Goal: Task Accomplishment & Management: Manage account settings

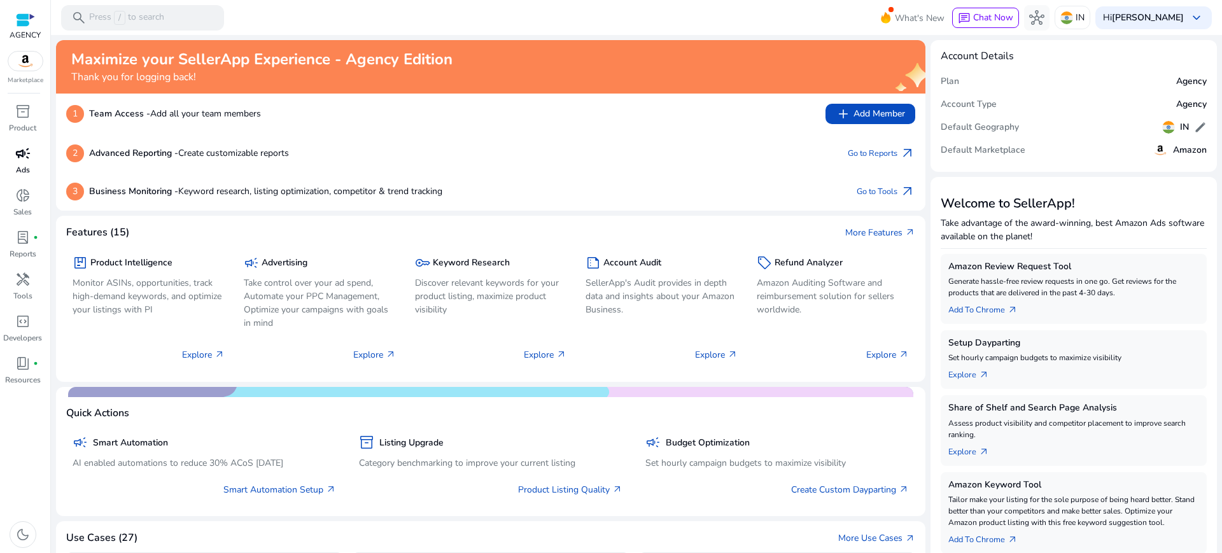
click at [24, 164] on p "Ads" at bounding box center [23, 169] width 14 height 11
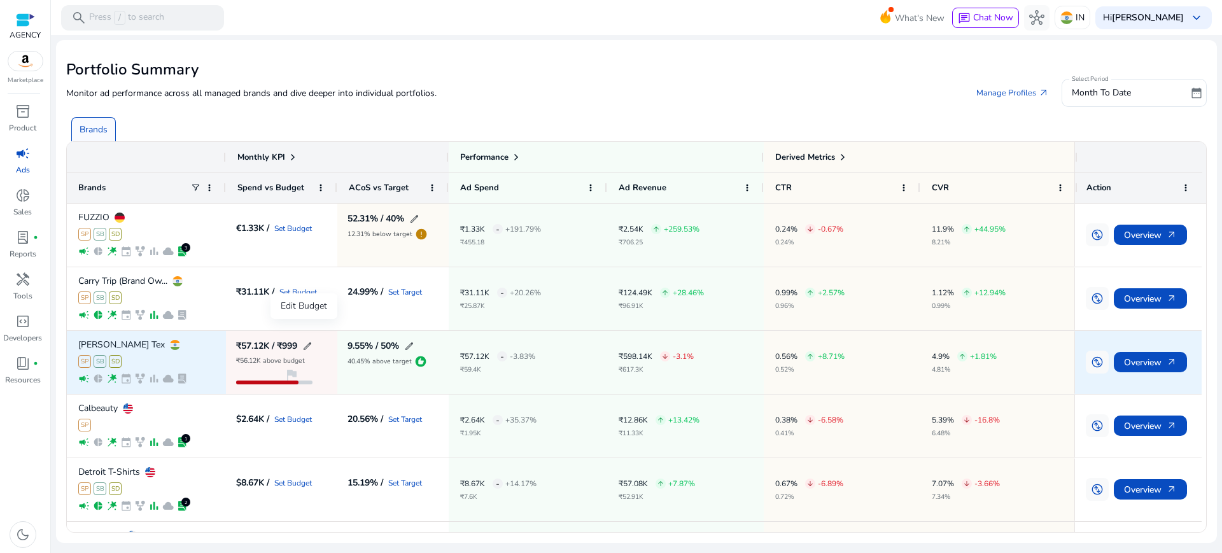
click at [302, 341] on span "edit" at bounding box center [307, 346] width 10 height 10
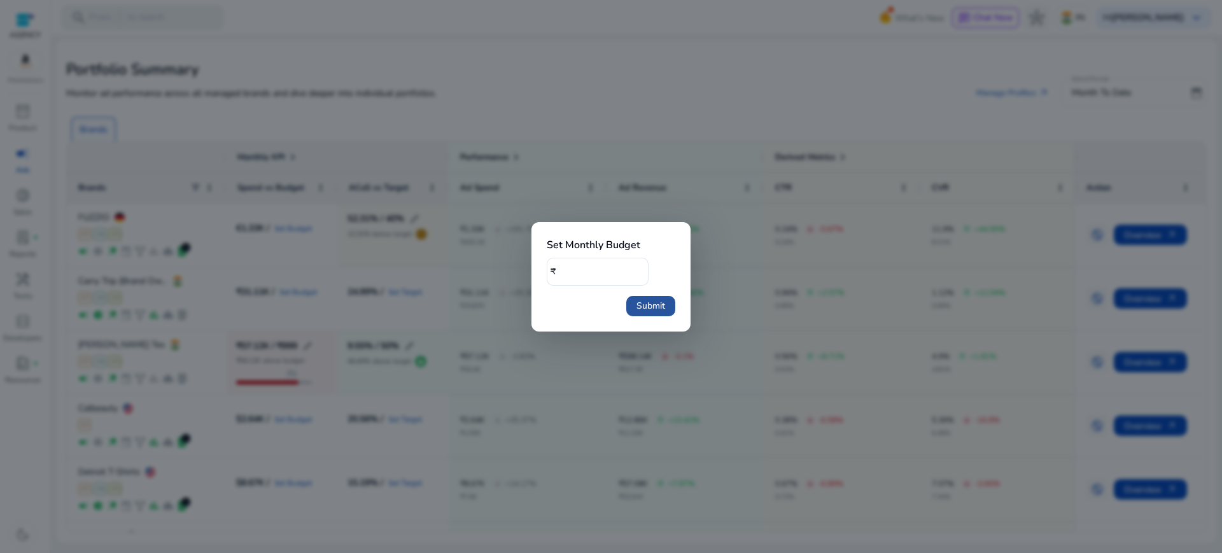
click at [640, 304] on span "Submit" at bounding box center [650, 305] width 29 height 13
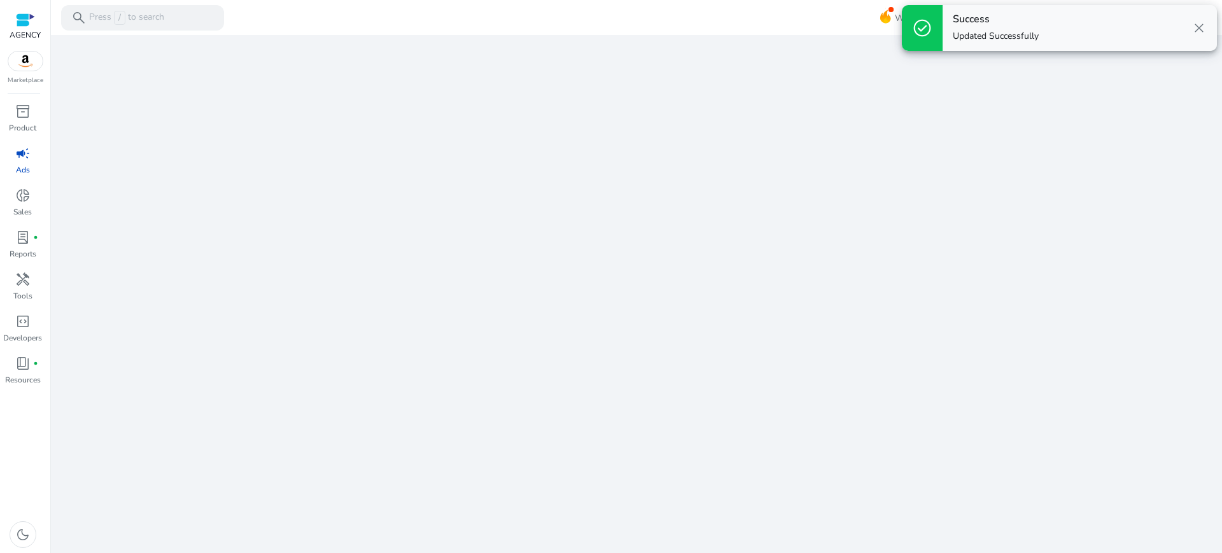
click at [1202, 30] on span "close" at bounding box center [1198, 27] width 15 height 15
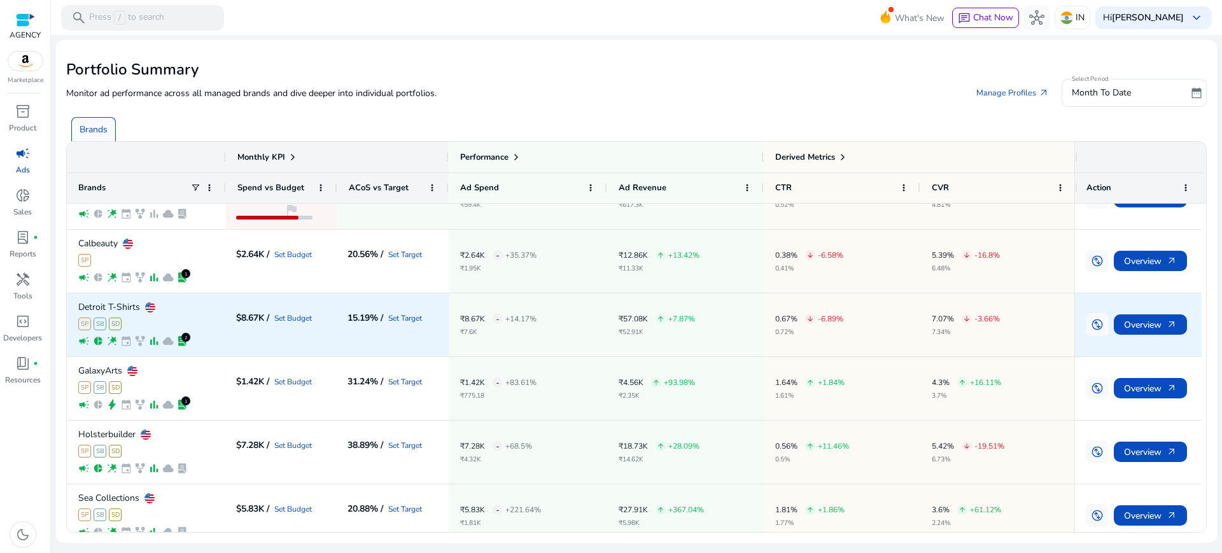
scroll to position [181, 0]
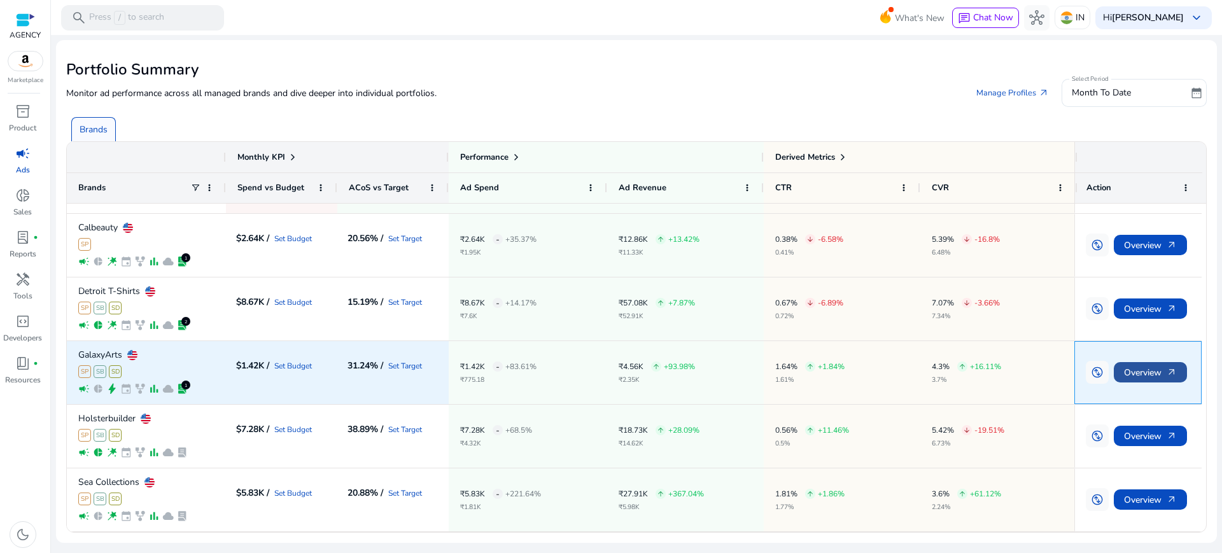
click at [1147, 363] on span "Overview arrow_outward" at bounding box center [1150, 373] width 53 height 26
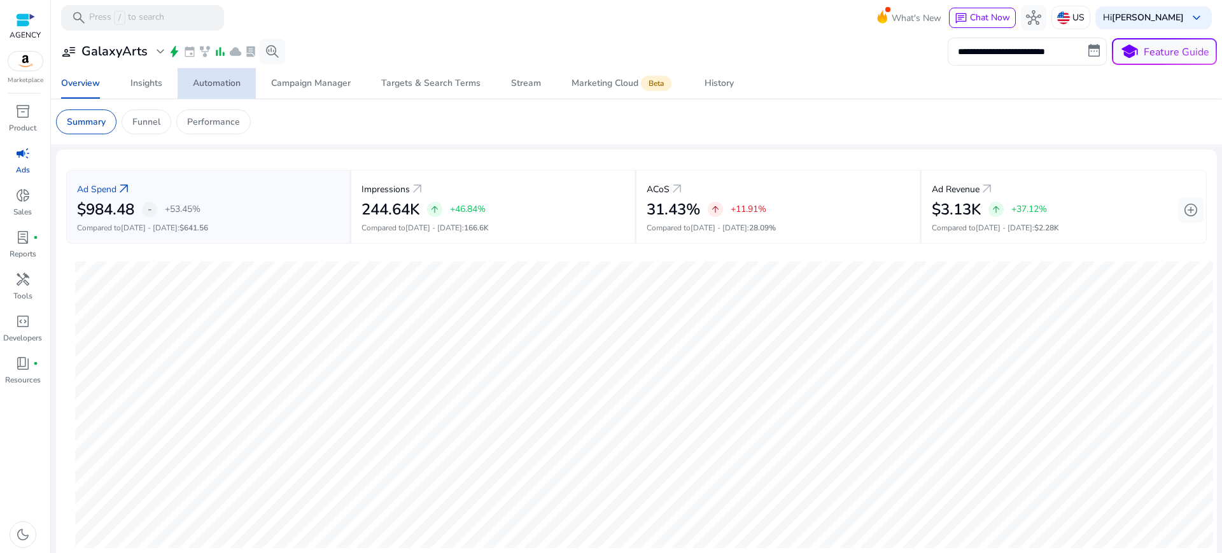
click at [213, 83] on div "Automation" at bounding box center [217, 83] width 48 height 9
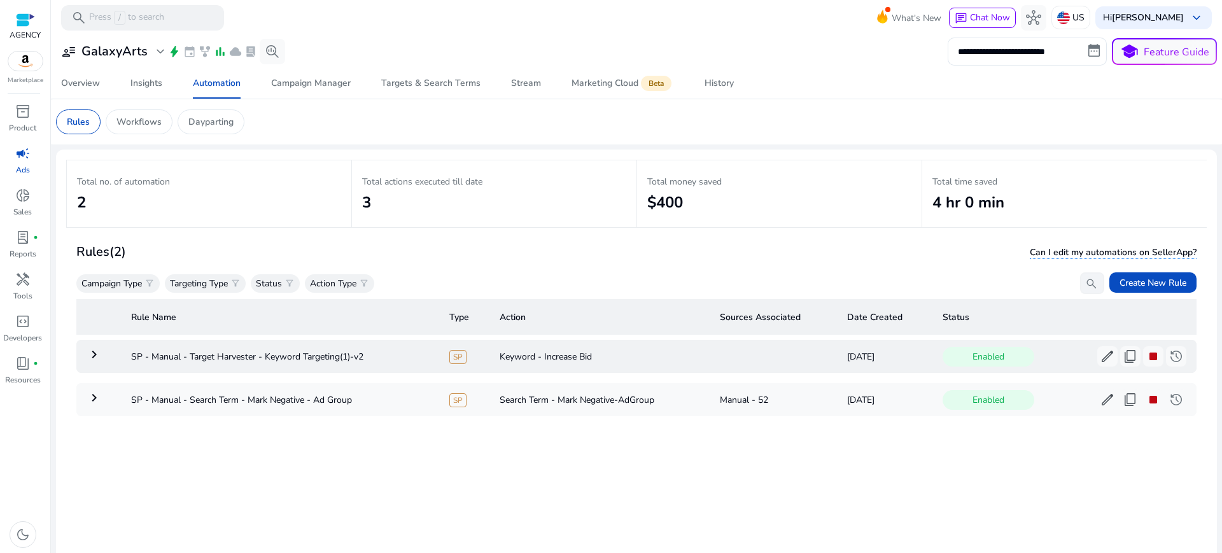
click at [92, 347] on mat-icon "keyboard_arrow_right" at bounding box center [94, 354] width 15 height 15
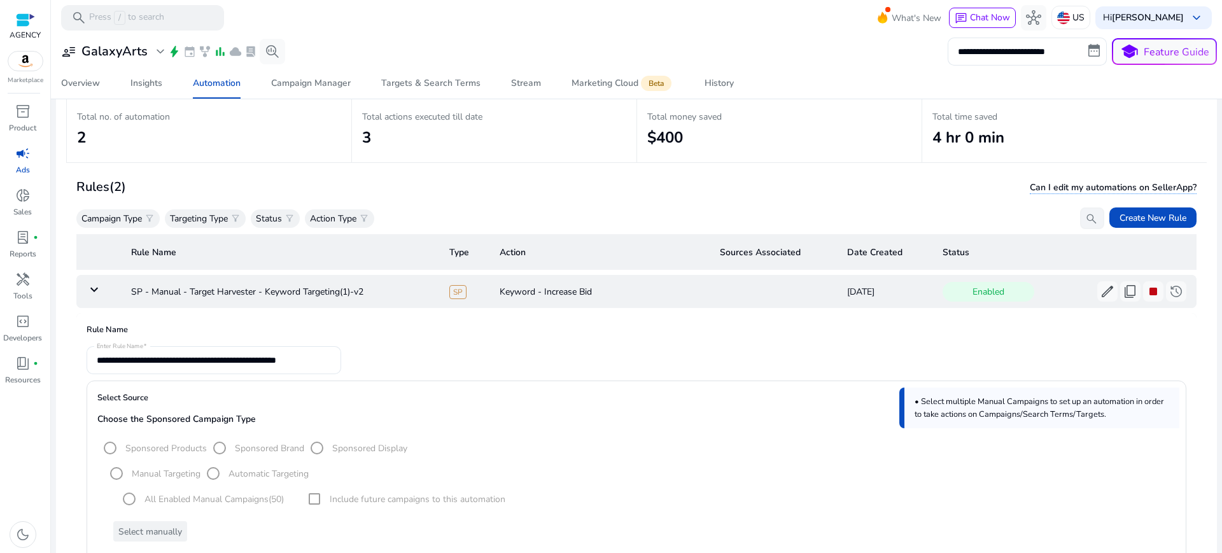
click at [91, 282] on mat-icon "keyboard_arrow_down" at bounding box center [94, 289] width 15 height 15
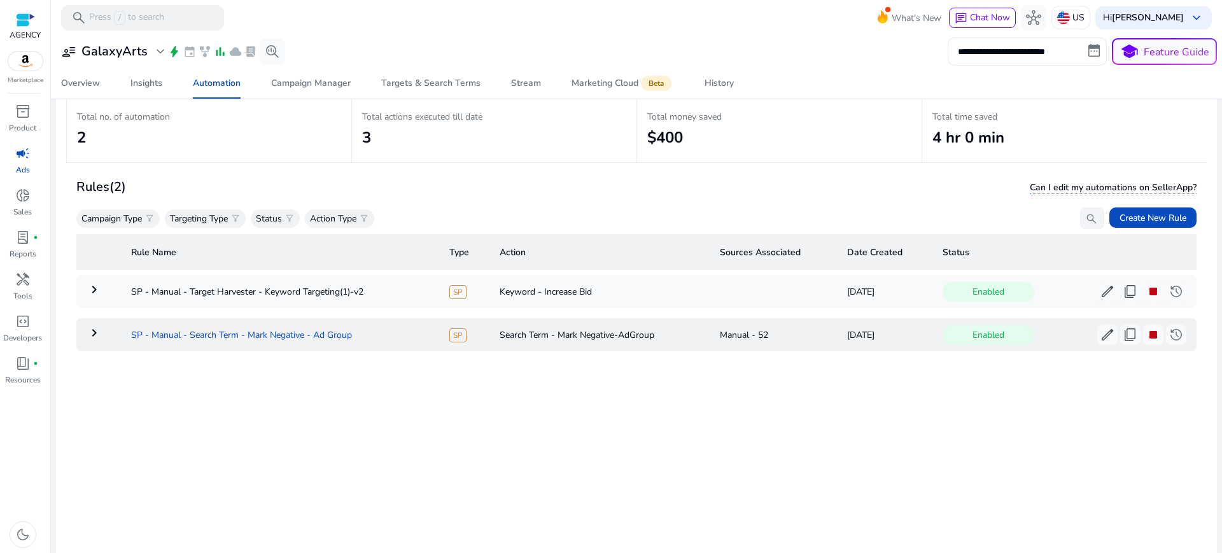
click at [220, 318] on td "SP - Manual - Search Term - Mark Negative - Ad Group" at bounding box center [280, 334] width 318 height 33
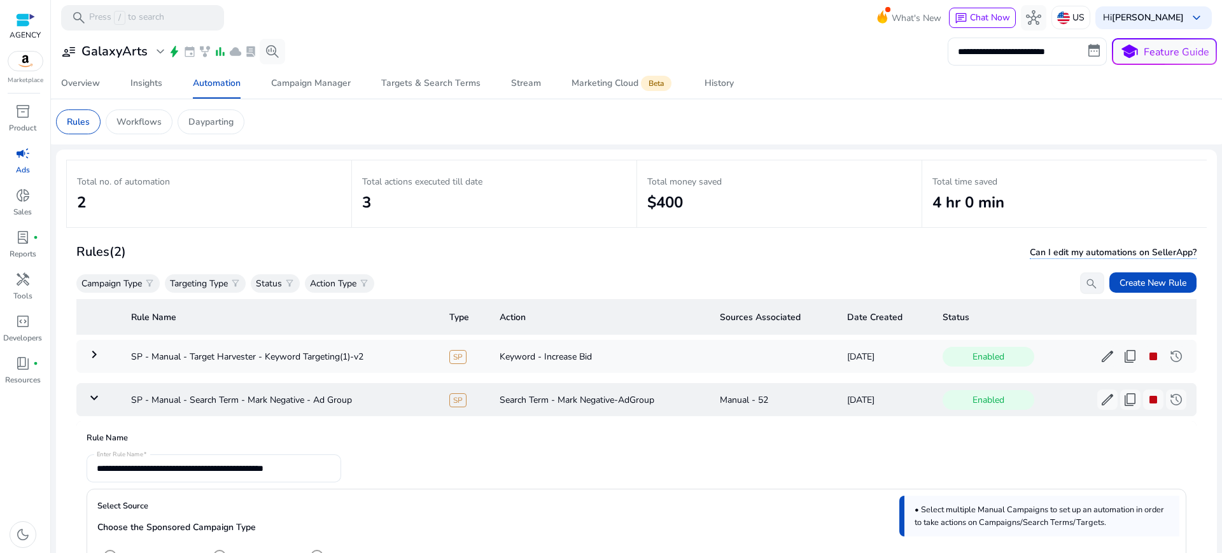
click at [90, 390] on mat-icon "keyboard_arrow_down" at bounding box center [94, 397] width 15 height 15
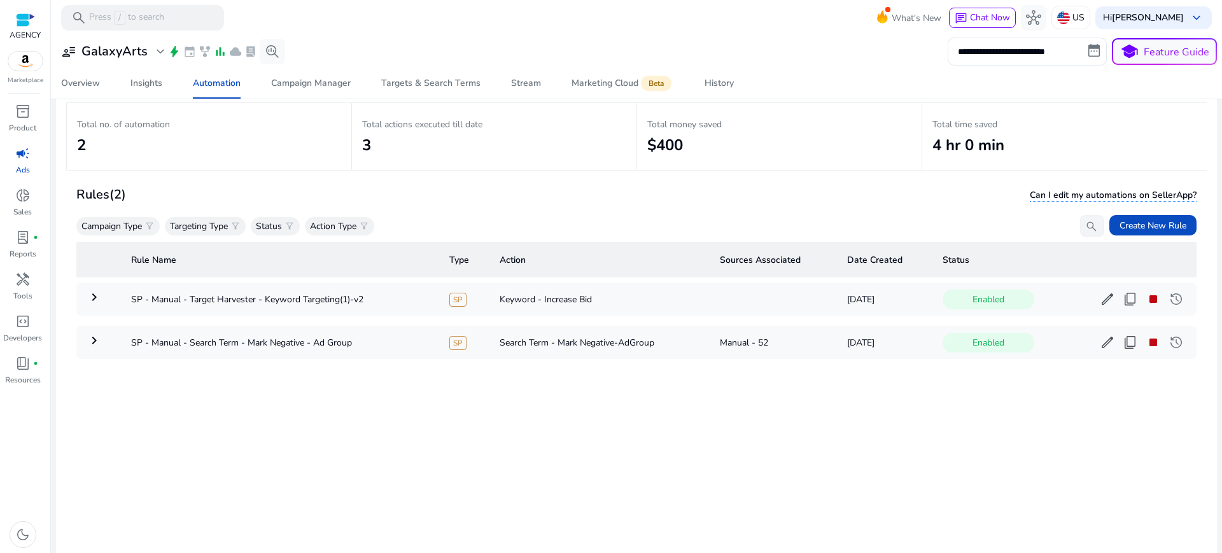
scroll to position [65, 0]
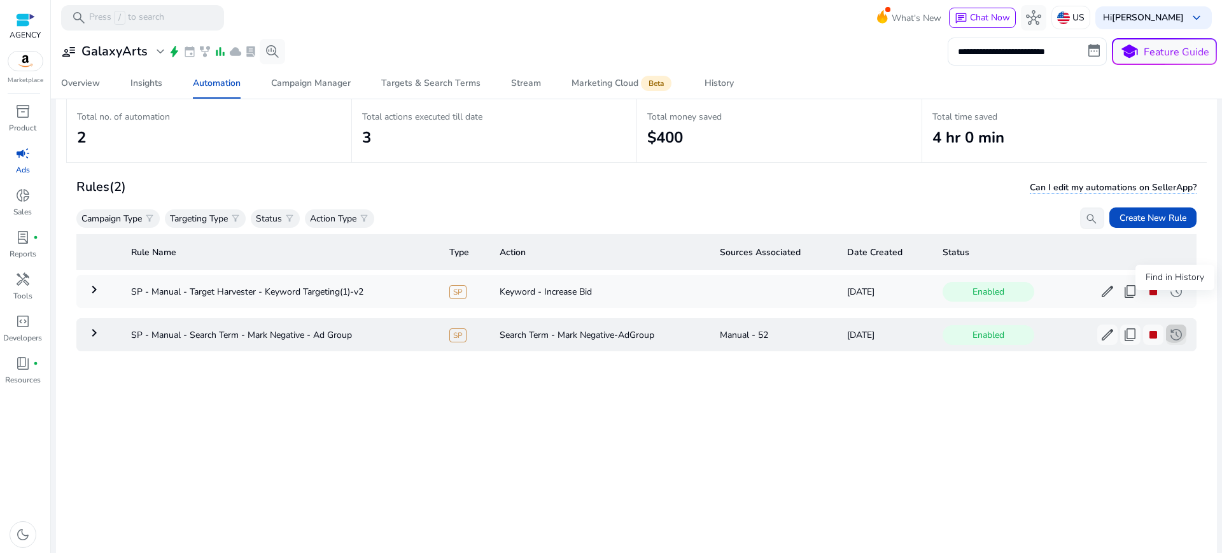
click at [1170, 327] on span "history" at bounding box center [1175, 334] width 15 height 15
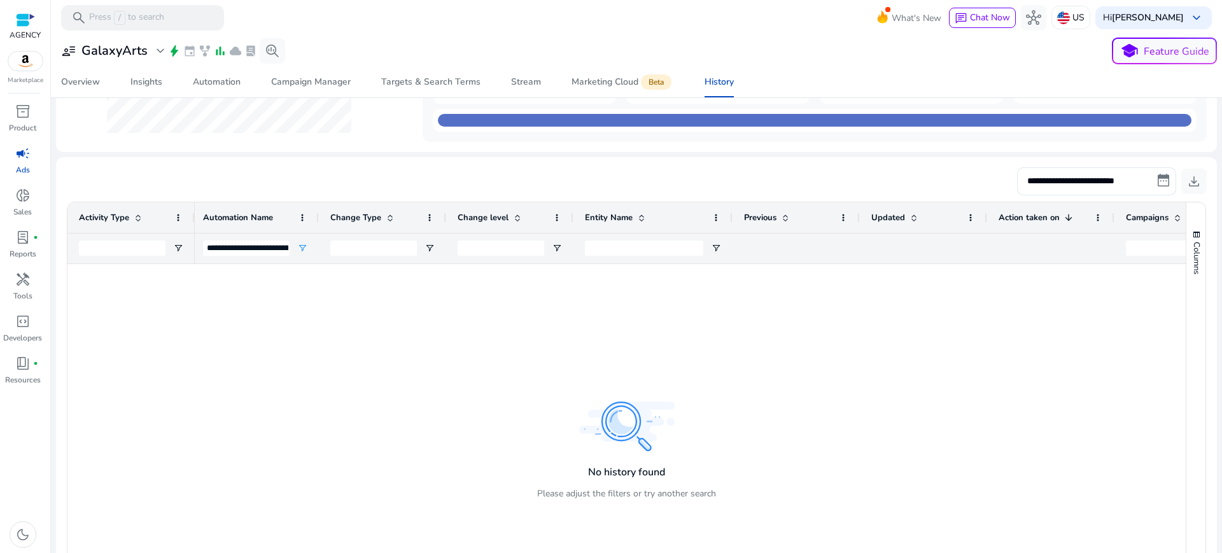
scroll to position [0, 248]
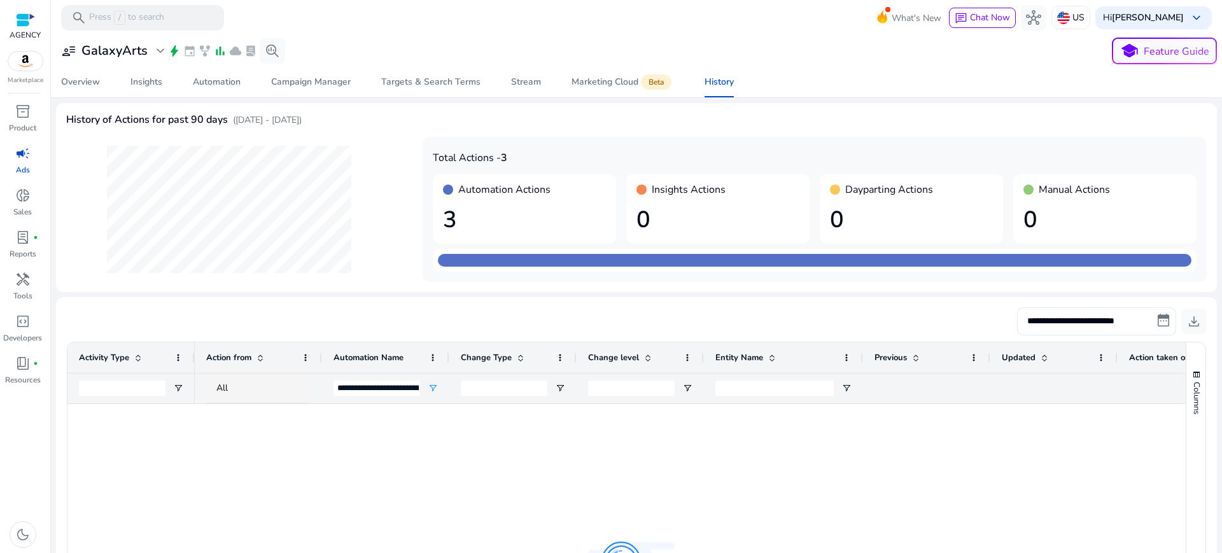
click at [443, 206] on h1 "3" at bounding box center [524, 219] width 163 height 27
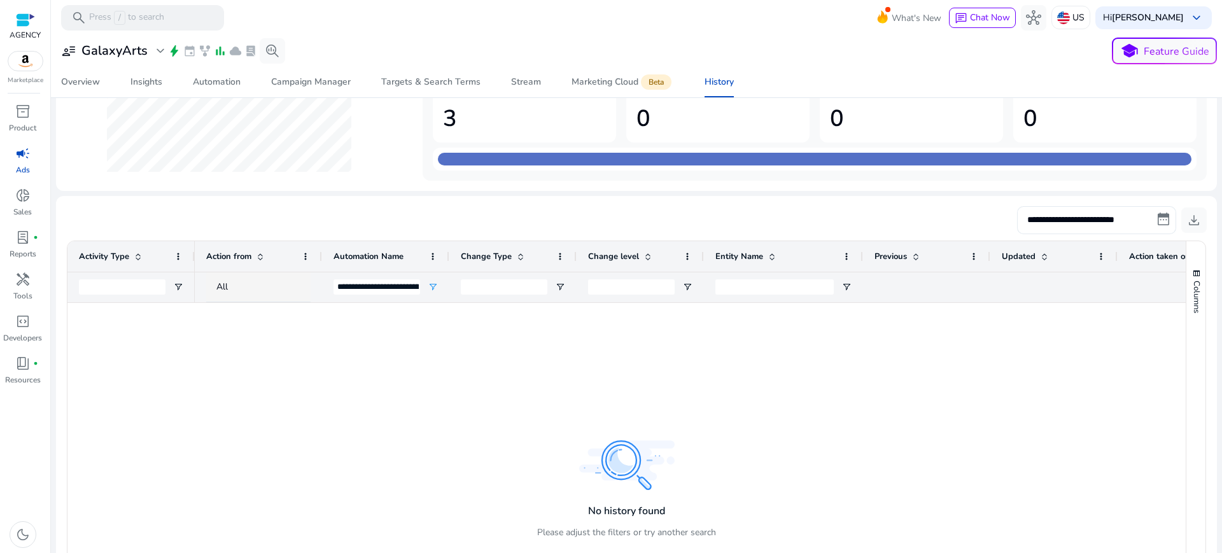
click at [1086, 206] on input "**********" at bounding box center [1096, 220] width 159 height 28
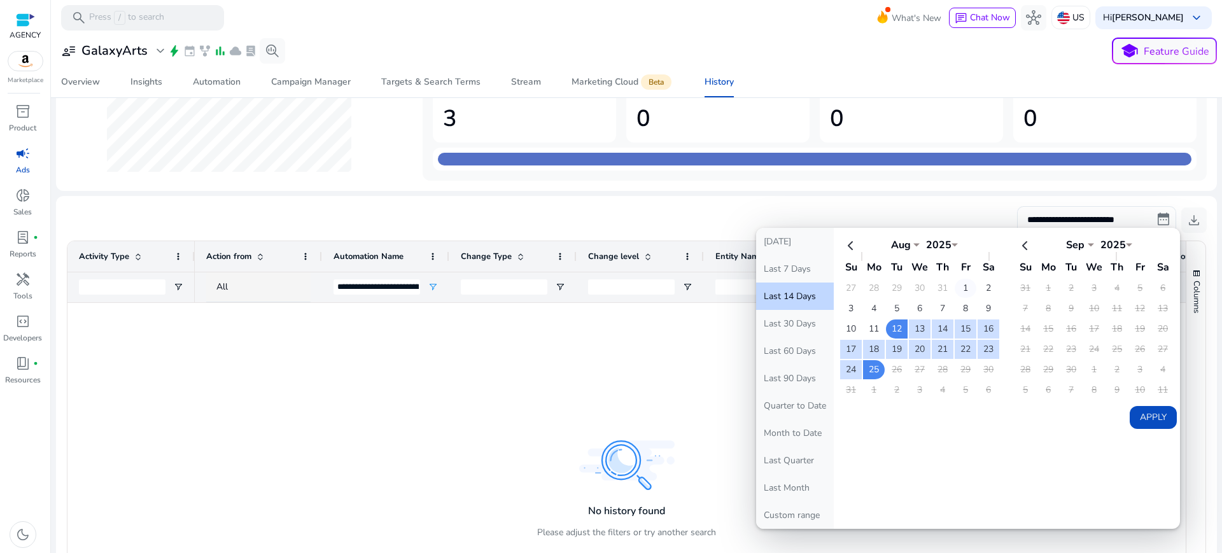
click at [965, 279] on td "1" at bounding box center [966, 288] width 22 height 19
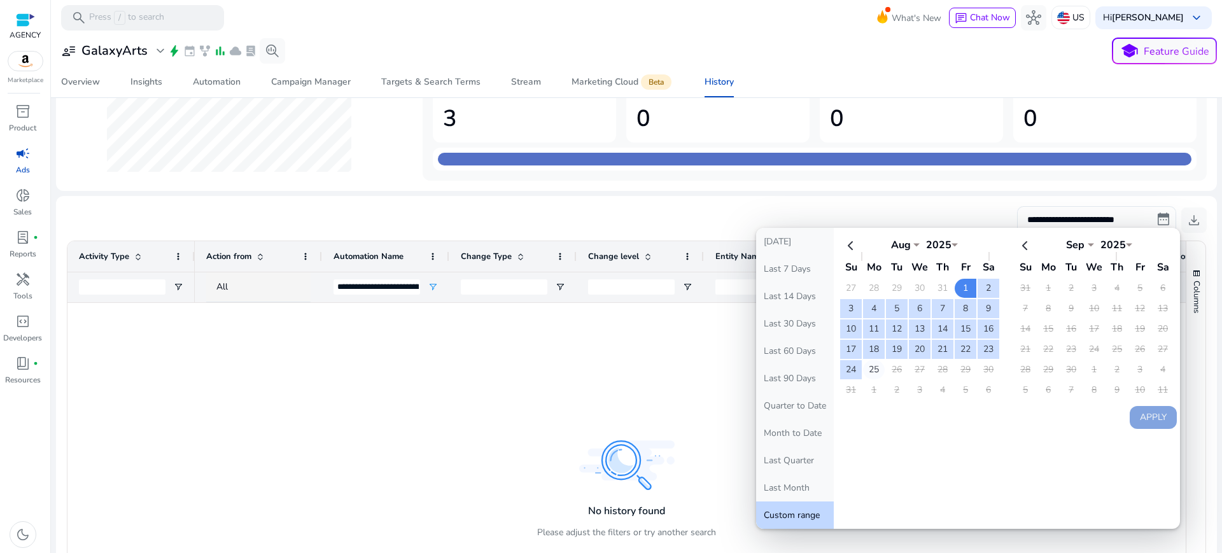
click at [873, 360] on td "25" at bounding box center [874, 369] width 22 height 19
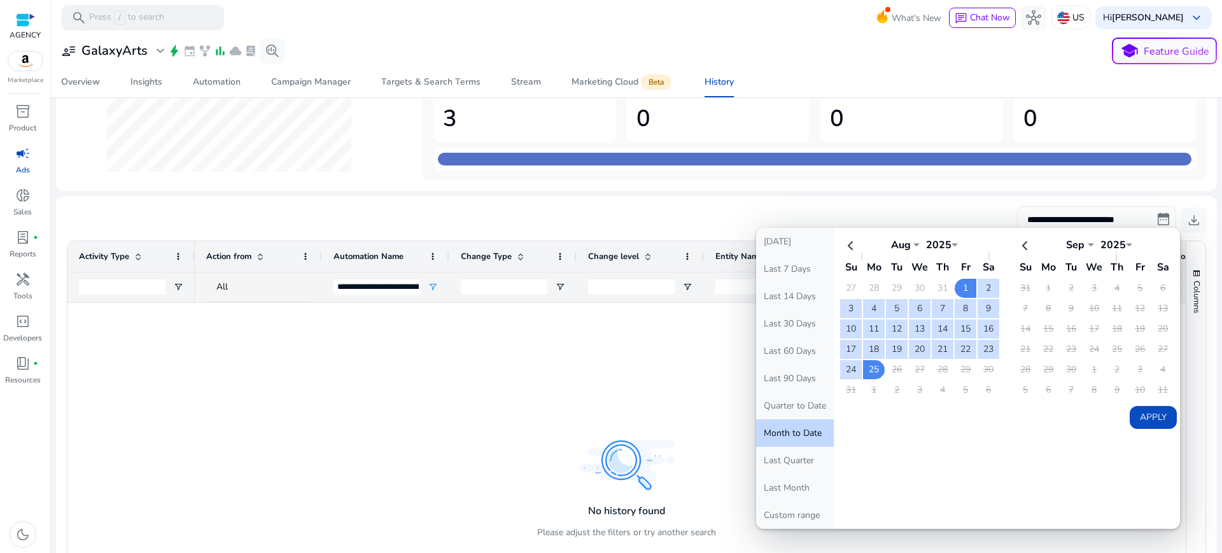
click at [1156, 406] on button "Apply" at bounding box center [1153, 417] width 47 height 23
type input "**********"
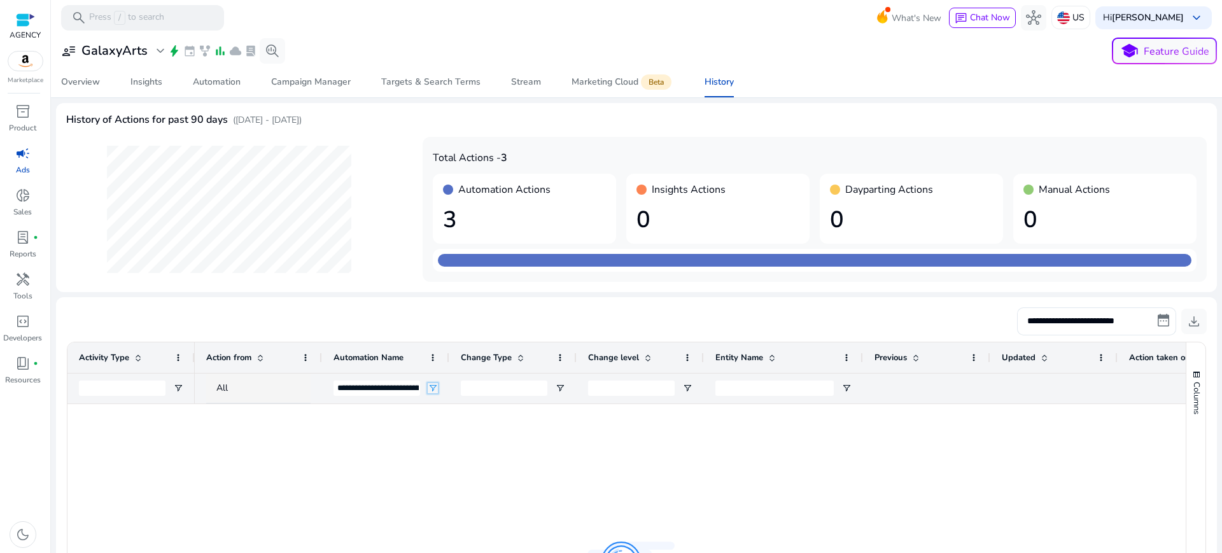
click at [432, 383] on span "Open Filter Menu" at bounding box center [433, 388] width 10 height 10
click at [225, 86] on div "Automation" at bounding box center [217, 82] width 48 height 9
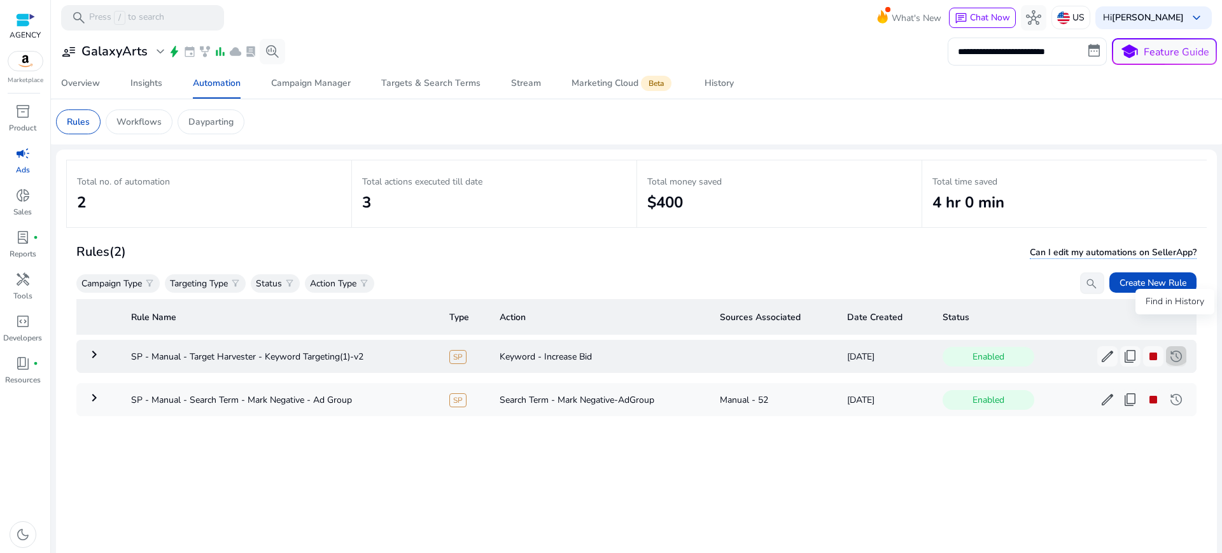
click at [1172, 349] on span "history" at bounding box center [1175, 356] width 15 height 15
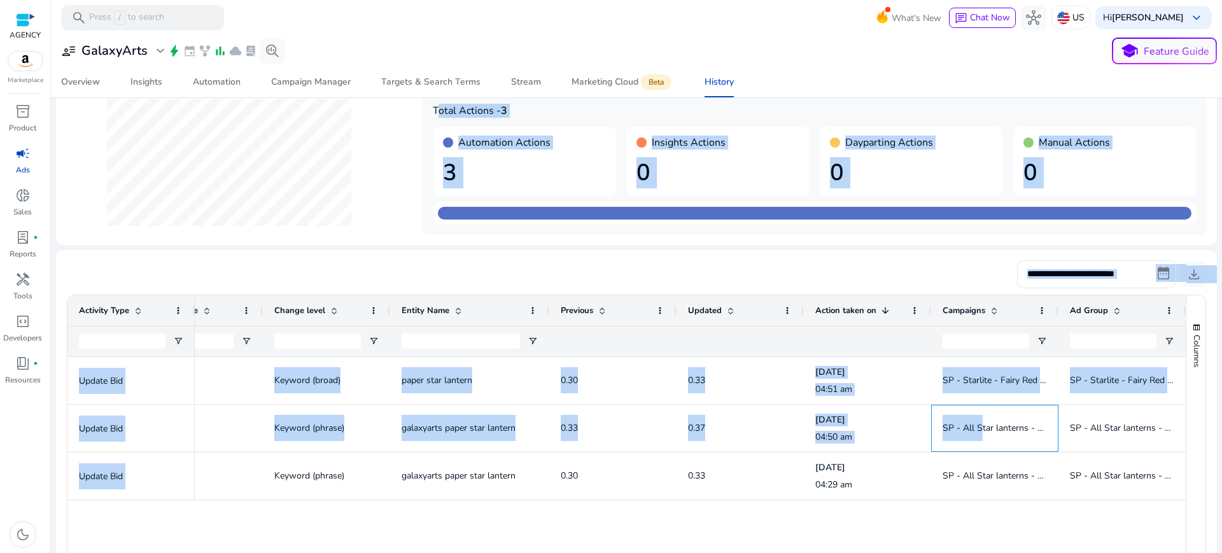
click at [254, 146] on div "**********" at bounding box center [636, 406] width 1161 height 700
click at [228, 72] on span "Automation" at bounding box center [217, 82] width 48 height 31
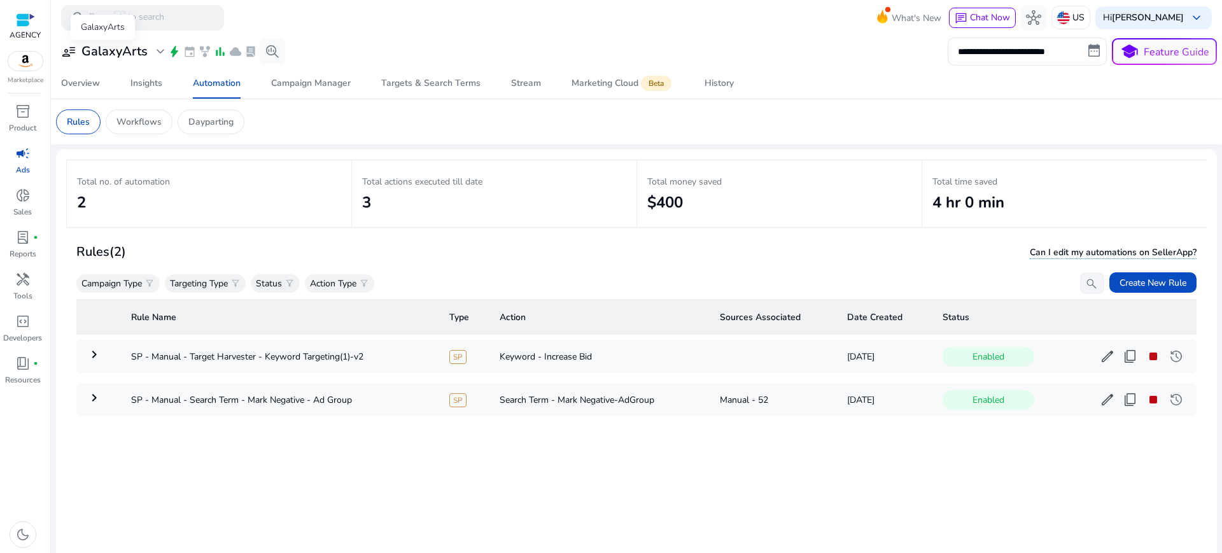
click at [114, 53] on h3 "GalaxyArts" at bounding box center [114, 51] width 66 height 15
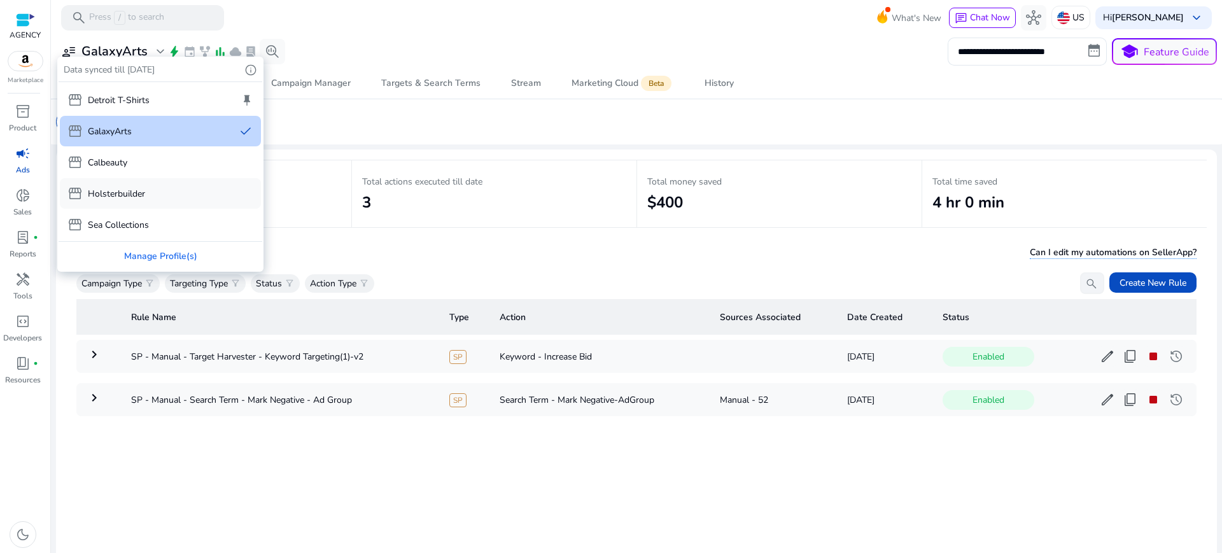
click at [120, 187] on p "Holsterbuilder" at bounding box center [116, 193] width 57 height 13
